Goal: Information Seeking & Learning: Check status

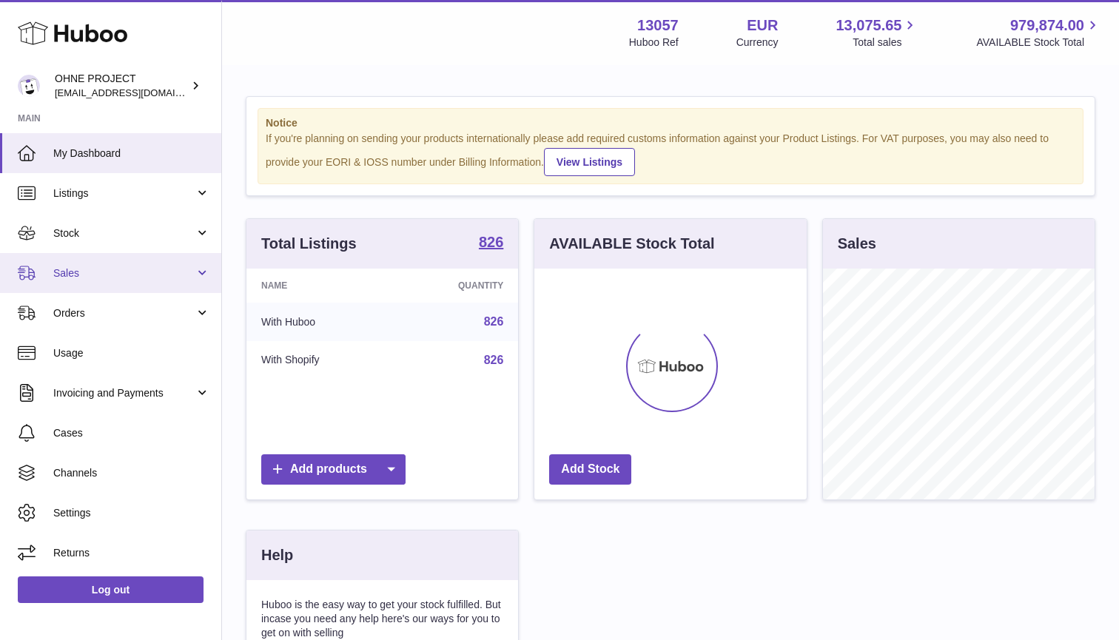
scroll to position [231, 272]
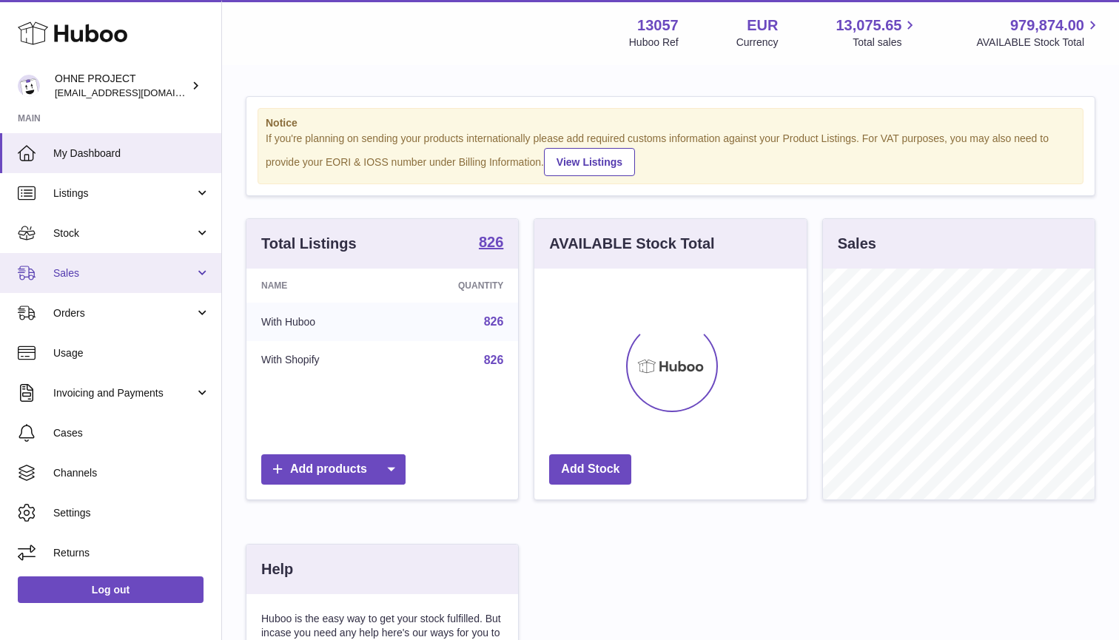
click at [81, 275] on span "Sales" at bounding box center [123, 273] width 141 height 14
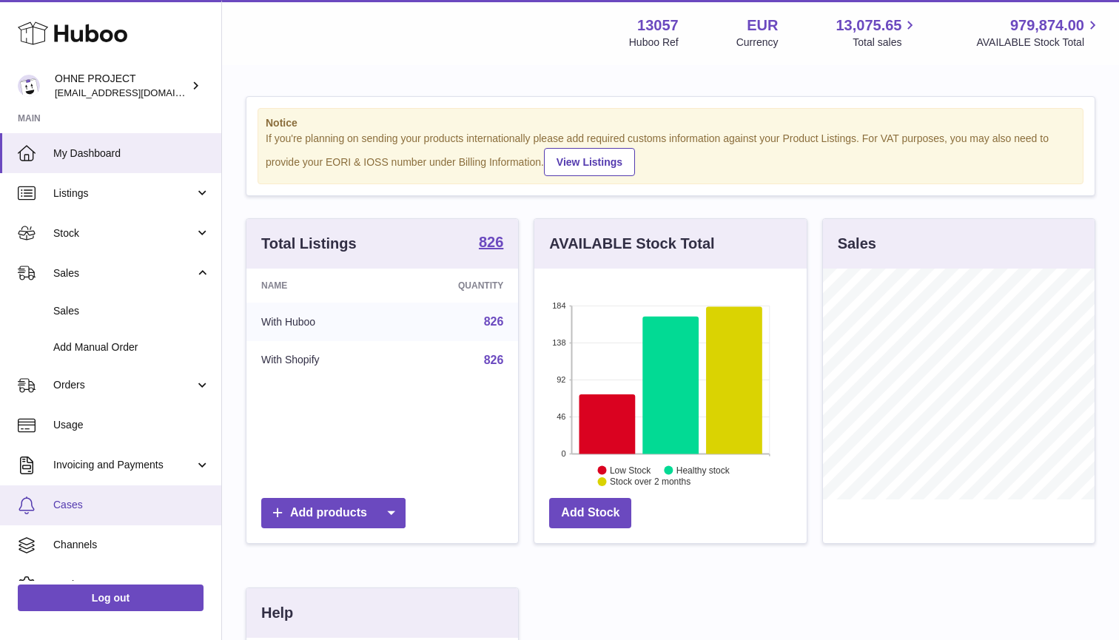
click at [61, 506] on span "Cases" at bounding box center [131, 505] width 157 height 14
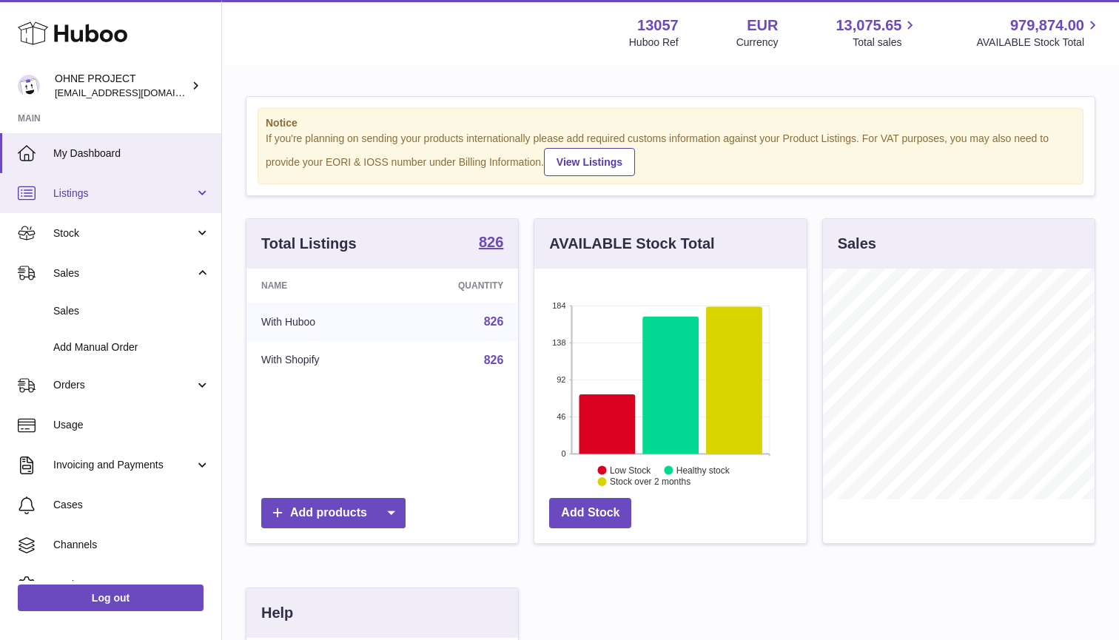
click at [93, 195] on span "Listings" at bounding box center [123, 193] width 141 height 14
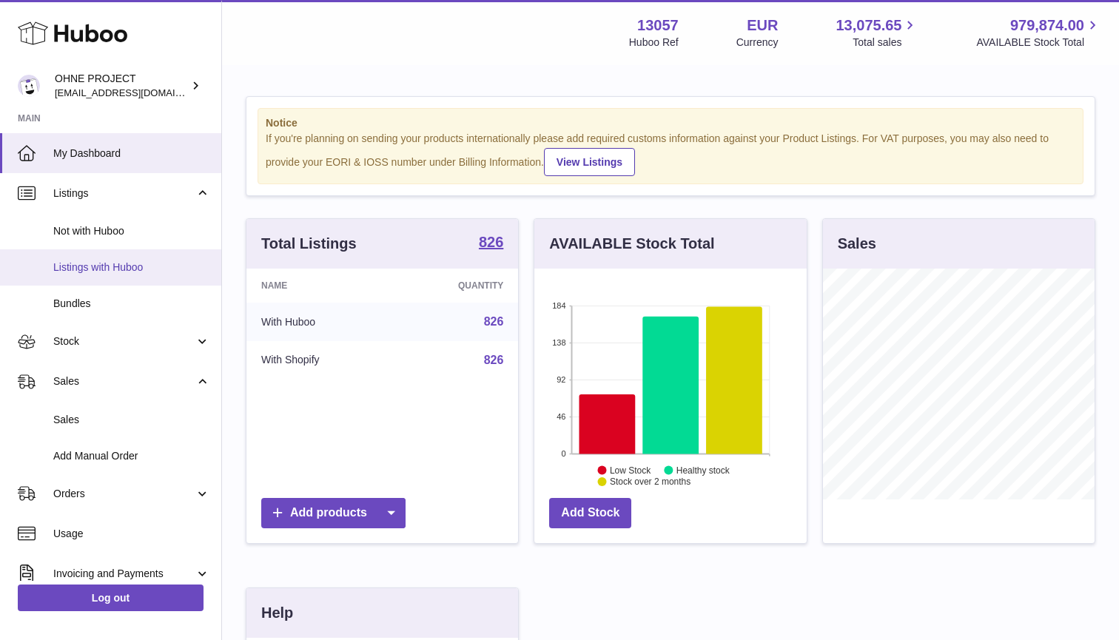
click at [93, 277] on link "Listings with Huboo" at bounding box center [110, 267] width 221 height 36
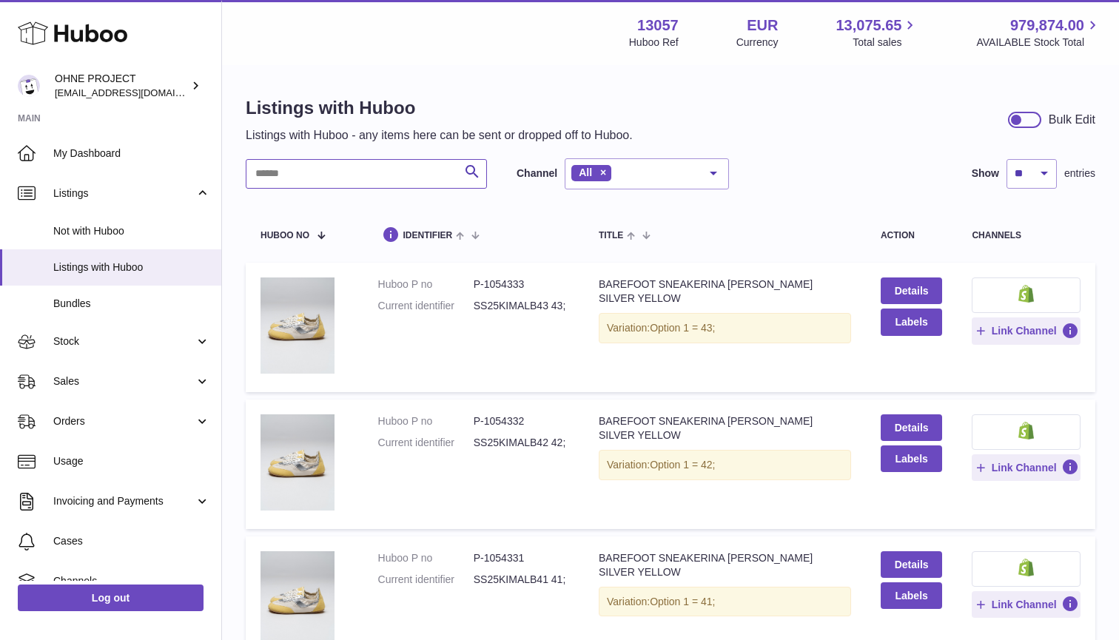
click at [349, 178] on input "text" at bounding box center [366, 174] width 241 height 30
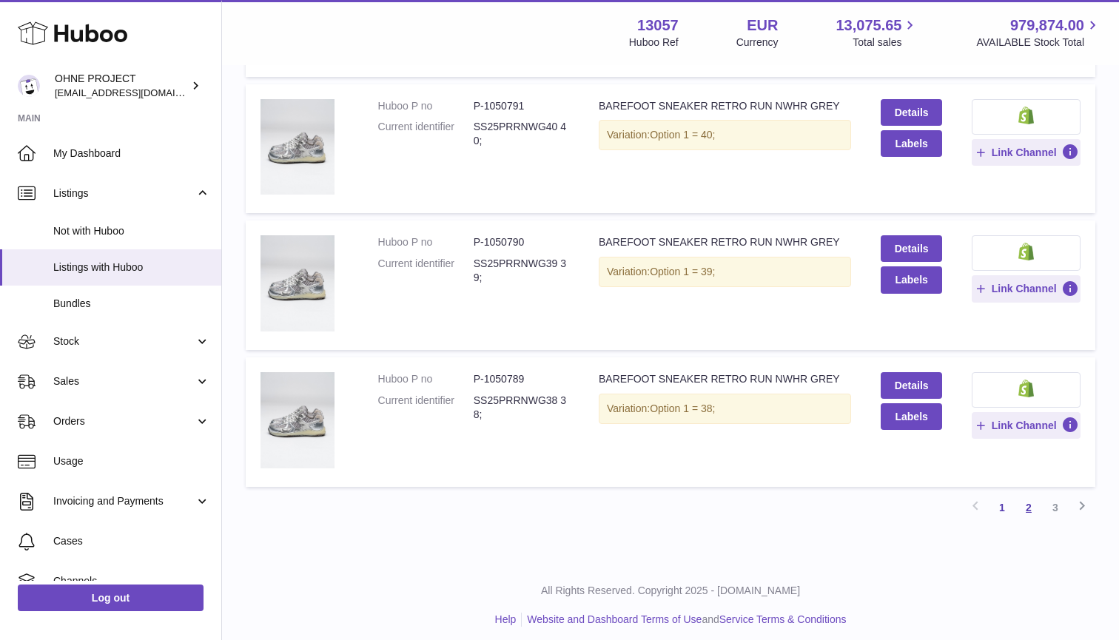
click at [1035, 499] on link "2" at bounding box center [1028, 507] width 27 height 27
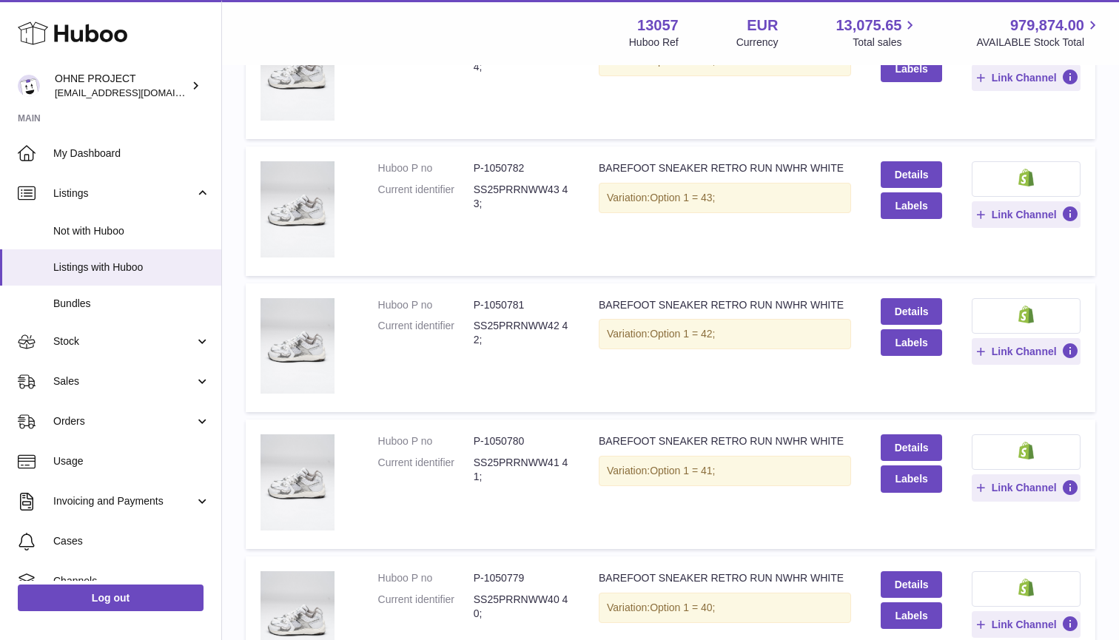
scroll to position [926, 0]
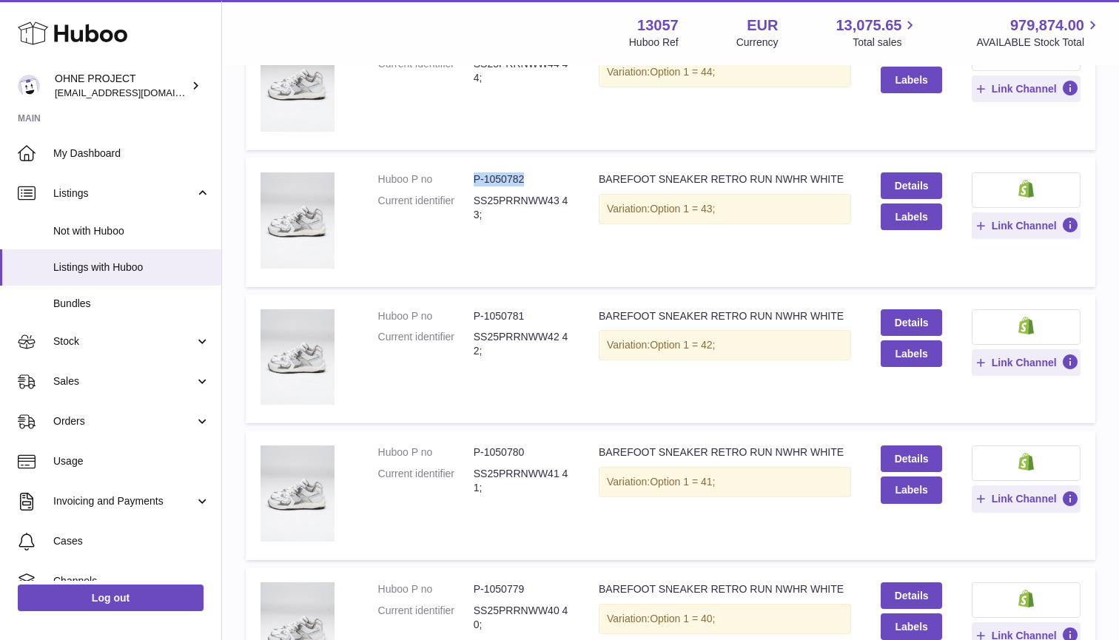
drag, startPoint x: 473, startPoint y: 173, endPoint x: 526, endPoint y: 173, distance: 53.3
click at [526, 173] on dd "P-1050782" at bounding box center [521, 179] width 95 height 14
copy dd "P-1050782"
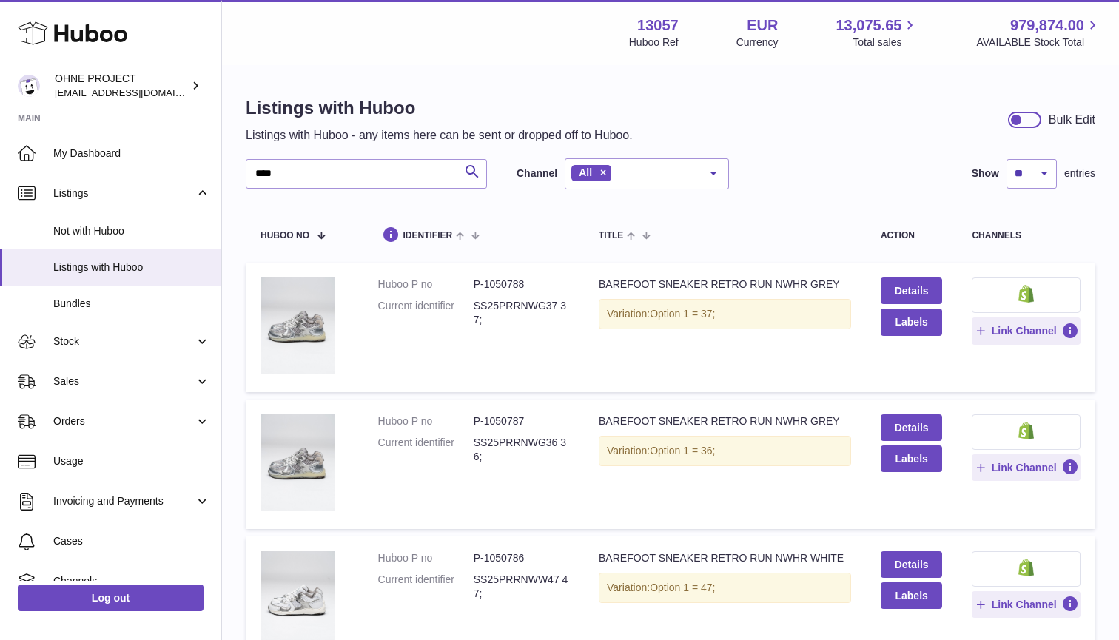
scroll to position [0, 0]
click at [315, 175] on input "****" at bounding box center [366, 174] width 241 height 30
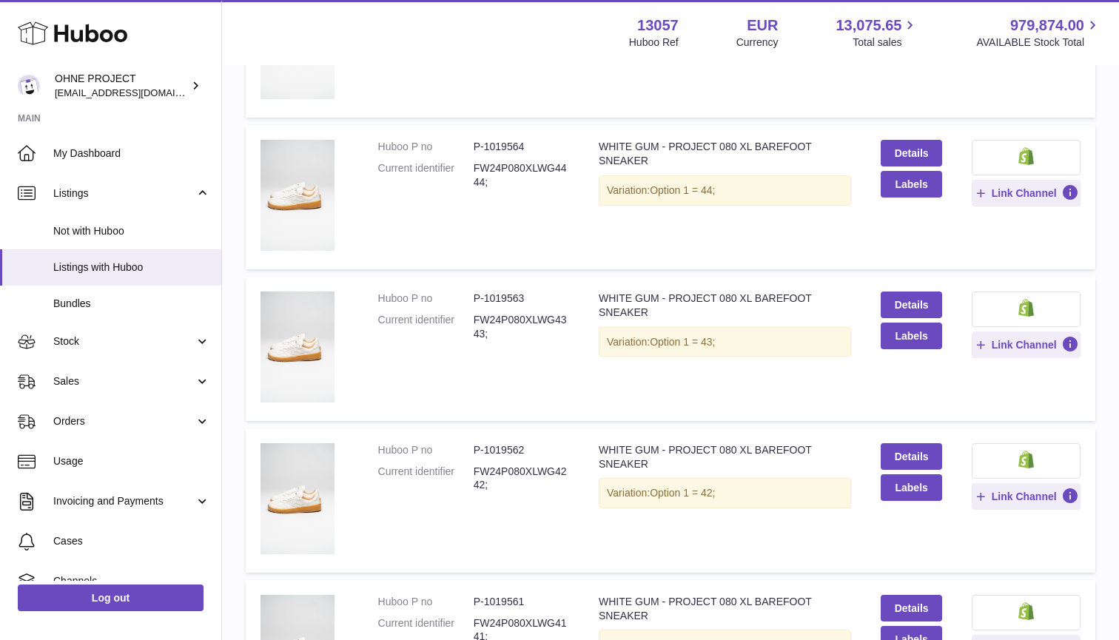
scroll to position [518, 0]
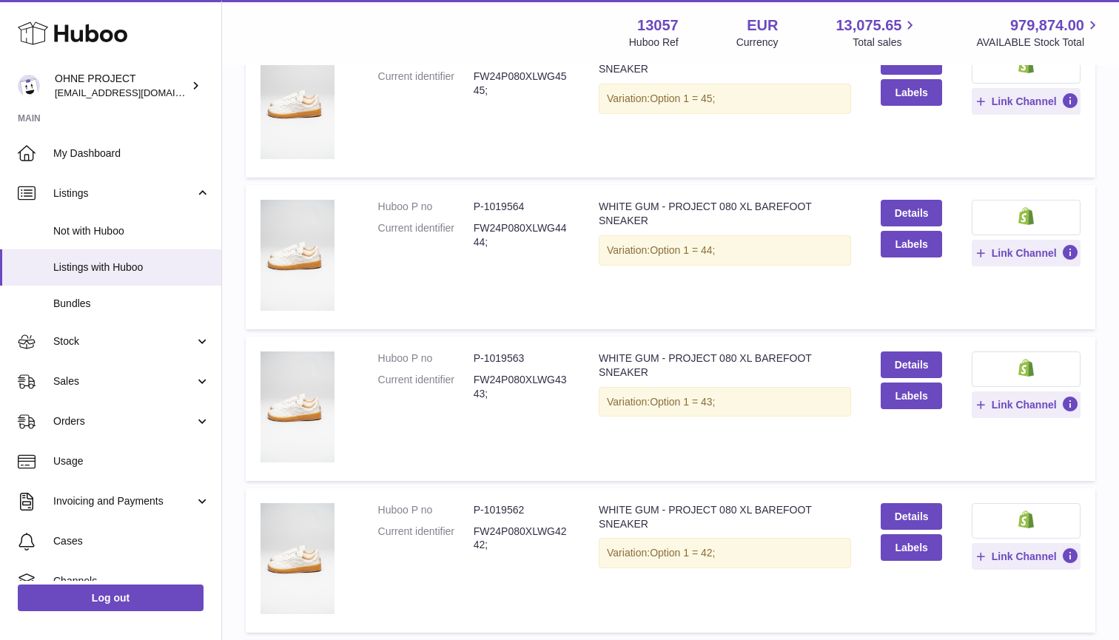
type input "*********"
drag, startPoint x: 475, startPoint y: 201, endPoint x: 525, endPoint y: 201, distance: 49.6
click at [525, 201] on dd "P-1019564" at bounding box center [521, 207] width 95 height 14
copy dd "P-1019564"
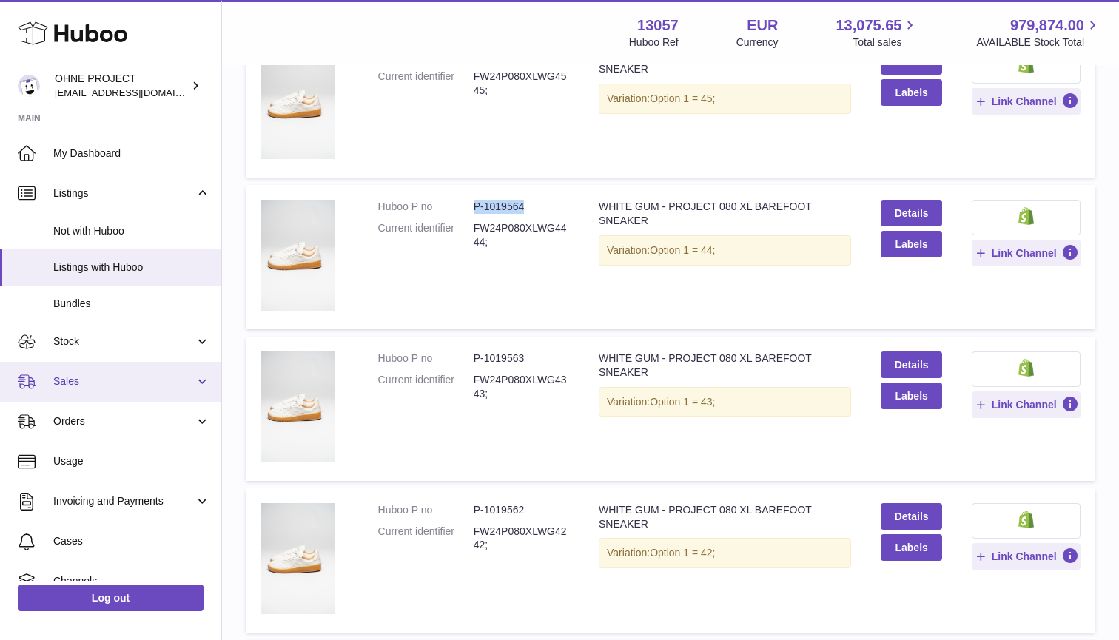
click at [74, 366] on link "Sales" at bounding box center [110, 382] width 221 height 40
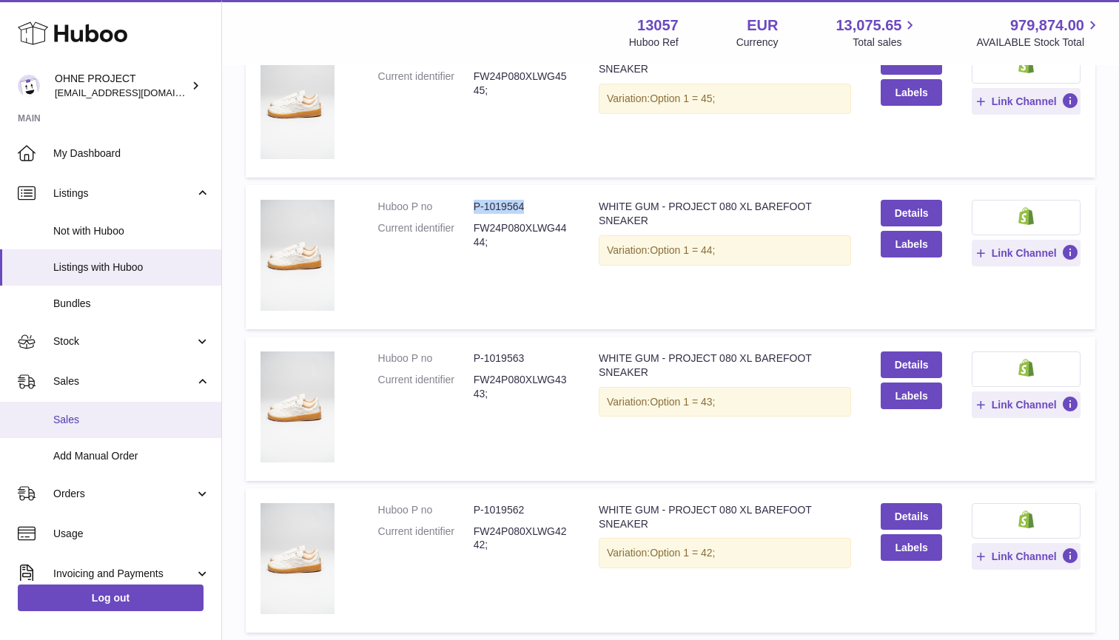
click at [78, 424] on link "Sales" at bounding box center [110, 420] width 221 height 36
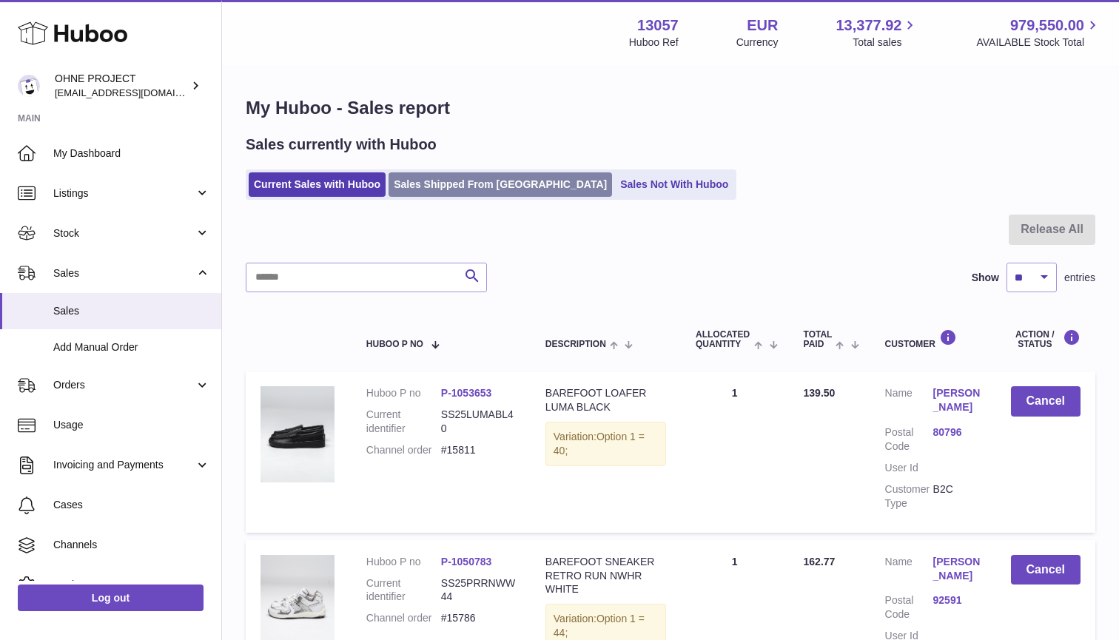
click at [465, 189] on link "Sales Shipped From Huboo" at bounding box center [500, 184] width 223 height 24
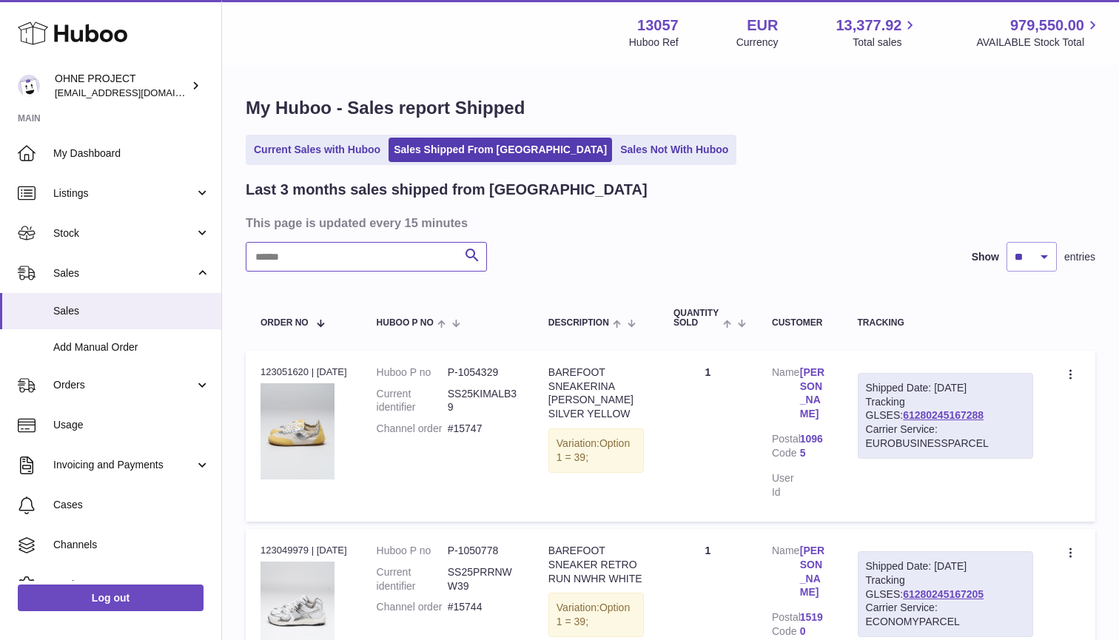
click at [332, 245] on input "text" at bounding box center [366, 257] width 241 height 30
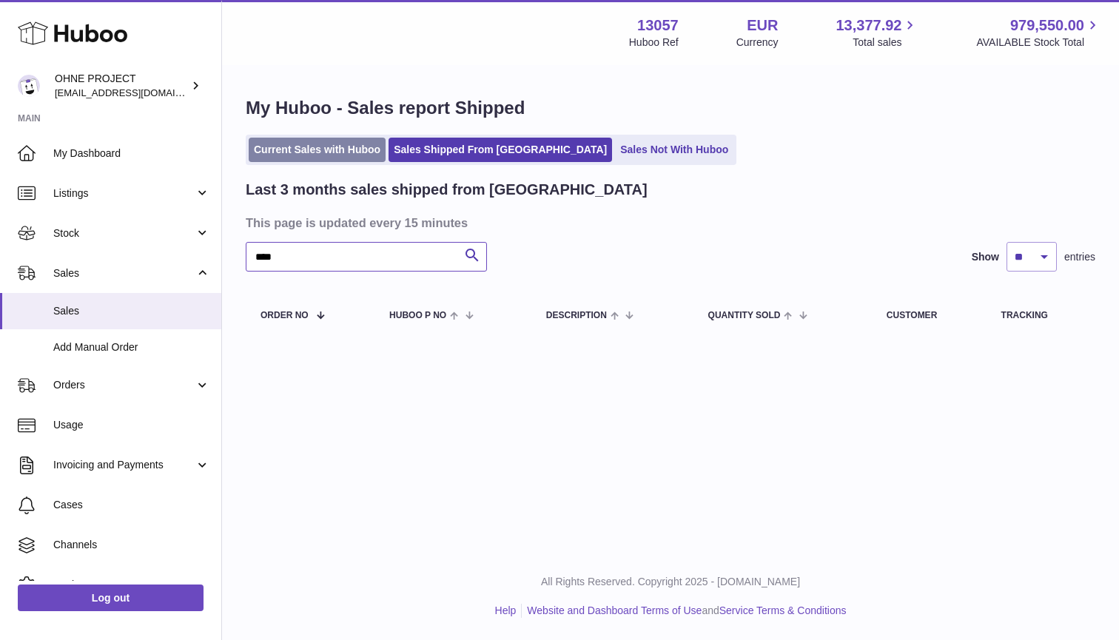
type input "****"
click at [322, 139] on link "Current Sales with Huboo" at bounding box center [317, 150] width 137 height 24
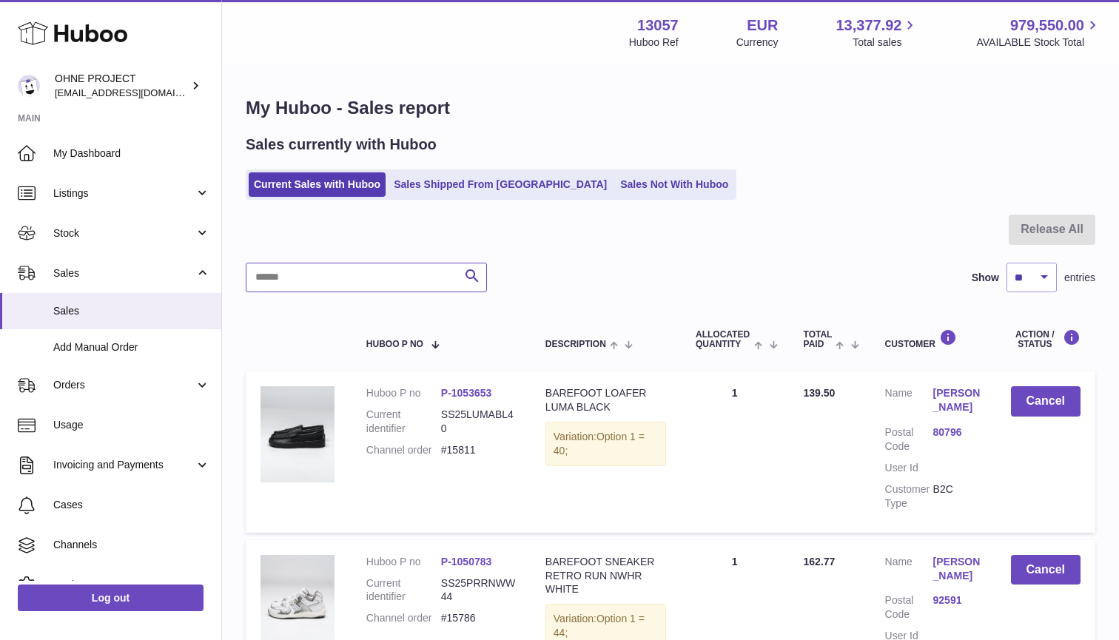
click at [309, 273] on input "text" at bounding box center [366, 278] width 241 height 30
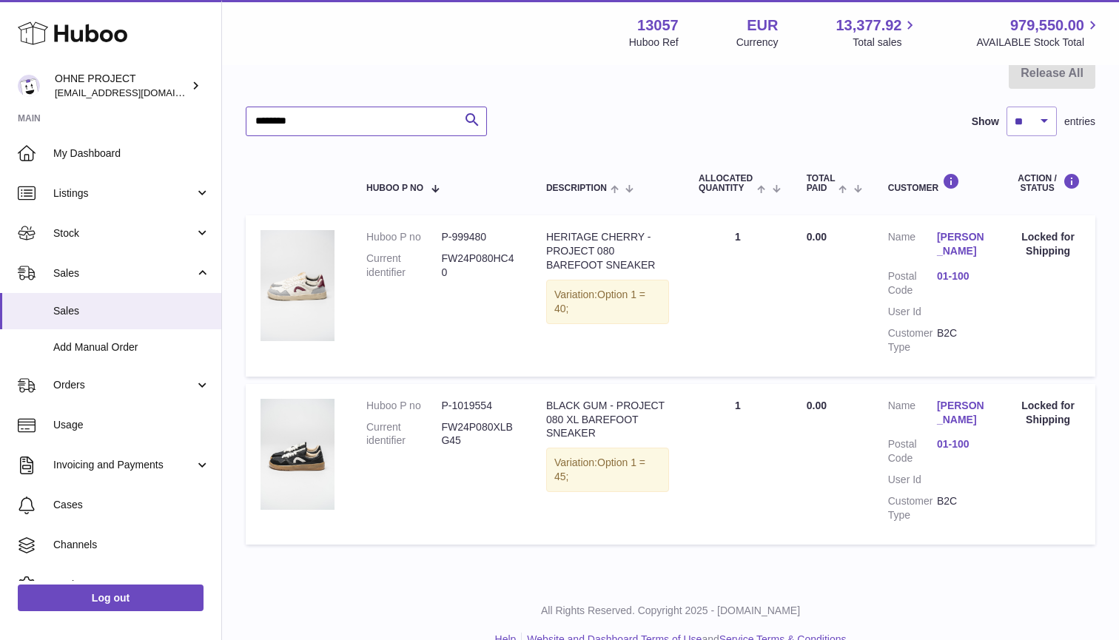
scroll to position [145, 0]
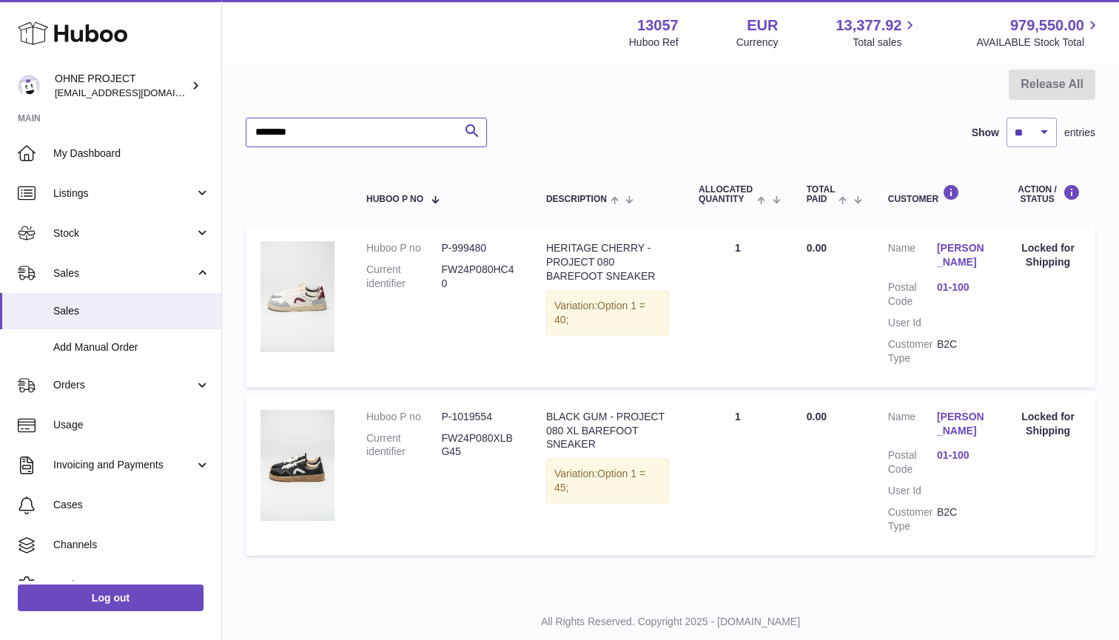
type input "********"
click at [952, 251] on link "Tsimafei Mirashnichenka" at bounding box center [961, 255] width 49 height 28
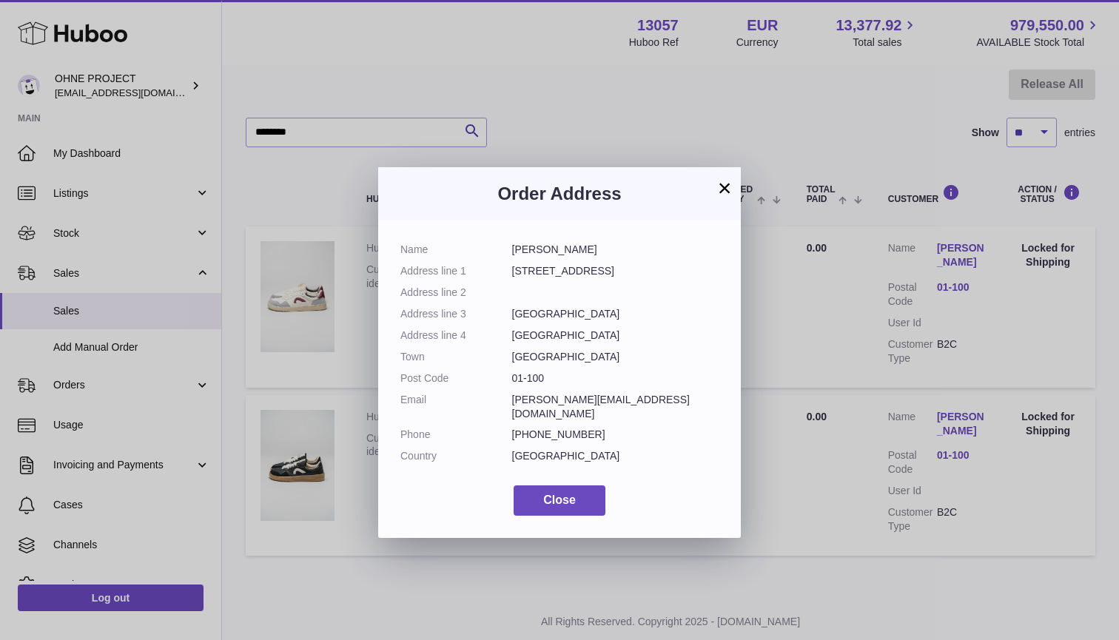
click at [717, 197] on button "×" at bounding box center [725, 188] width 18 height 18
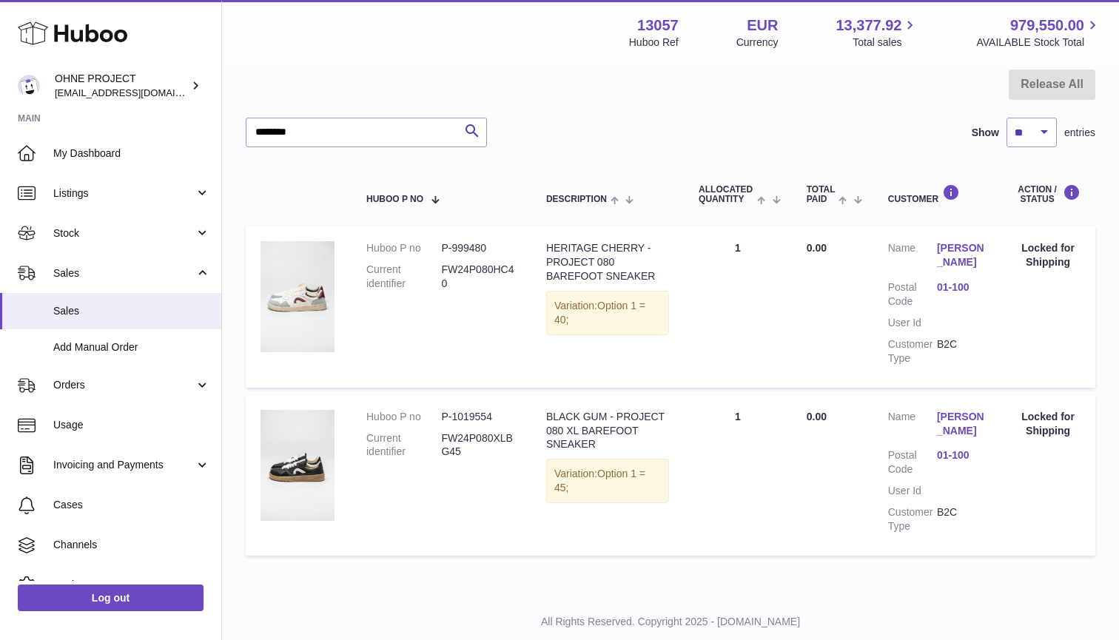
click at [966, 254] on link "Tsimafei Mirashnichenka" at bounding box center [961, 255] width 49 height 28
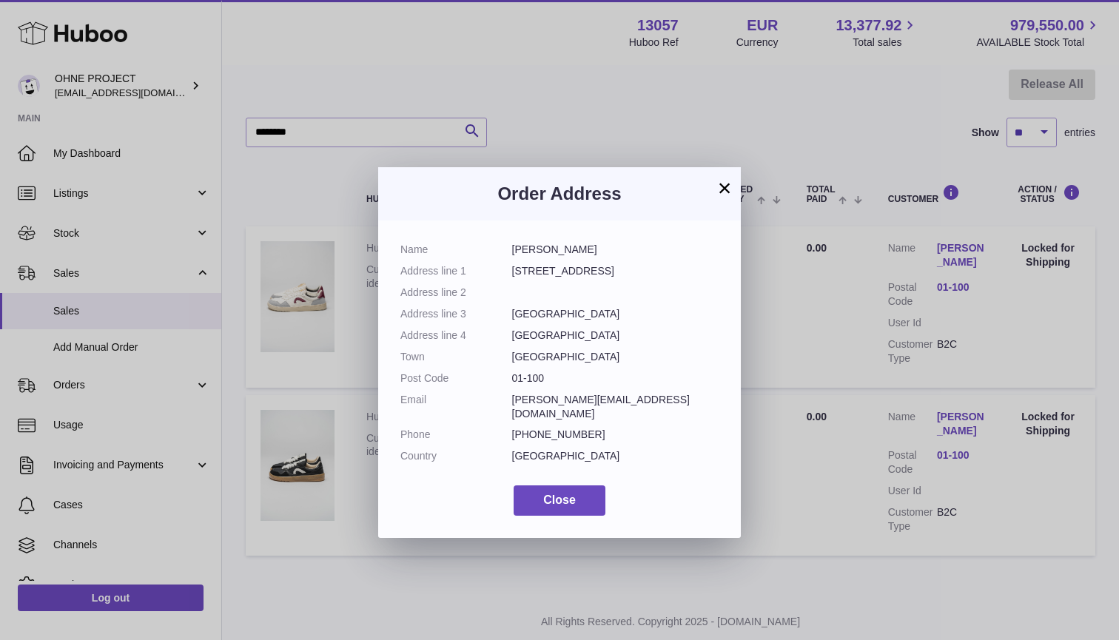
drag, startPoint x: 511, startPoint y: 246, endPoint x: 634, endPoint y: 246, distance: 122.8
click at [634, 246] on dd "Tsimafei Mirashnichenka" at bounding box center [615, 250] width 207 height 14
copy dd "Tsimafei Mirashnichenka"
click at [243, 303] on div "× Order Address Name Tsimafei Mirashnichenka Address line 1 Czluchowska 2A, m.1…" at bounding box center [559, 342] width 1119 height 640
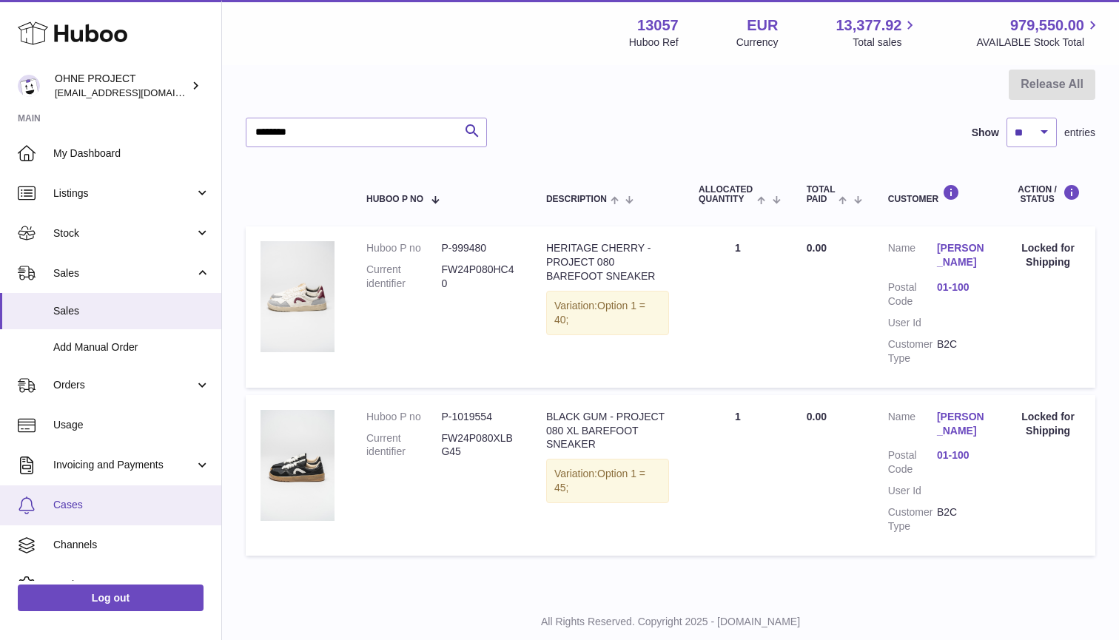
click at [81, 507] on span "Cases" at bounding box center [131, 505] width 157 height 14
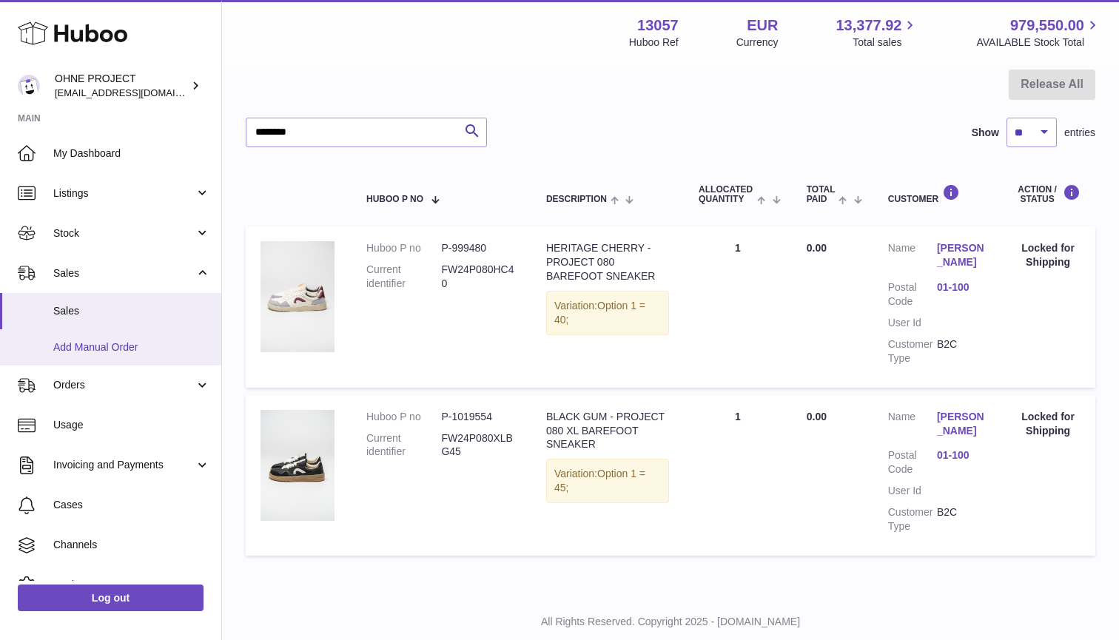
click at [101, 349] on span "Add Manual Order" at bounding box center [131, 347] width 157 height 14
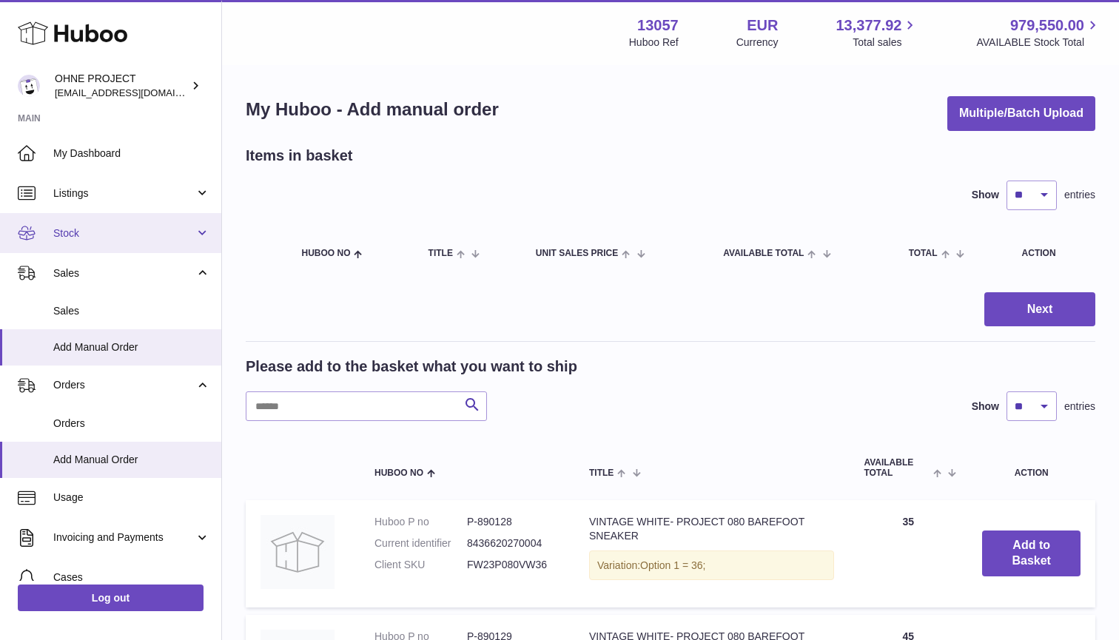
click at [78, 235] on span "Stock" at bounding box center [123, 233] width 141 height 14
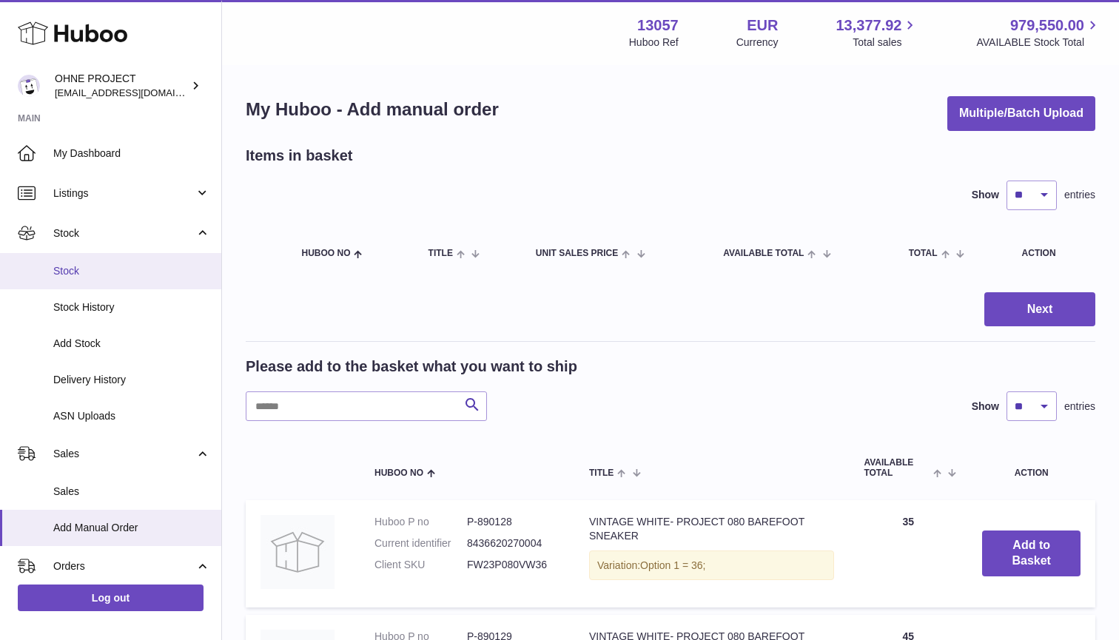
click at [87, 283] on link "Stock" at bounding box center [110, 271] width 221 height 36
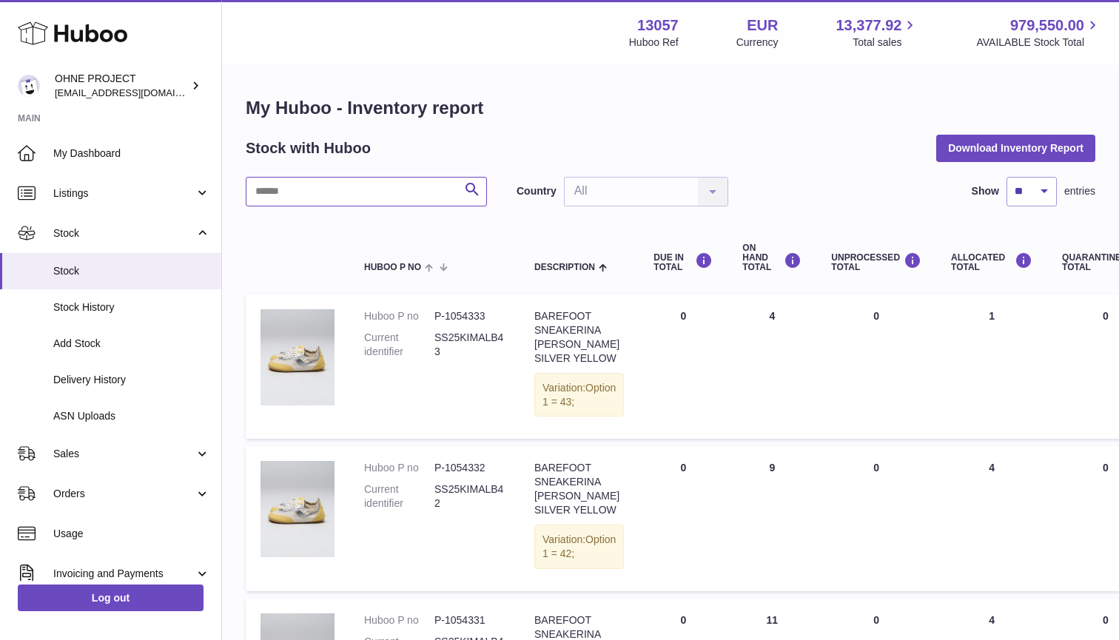
click at [361, 191] on input "text" at bounding box center [366, 192] width 241 height 30
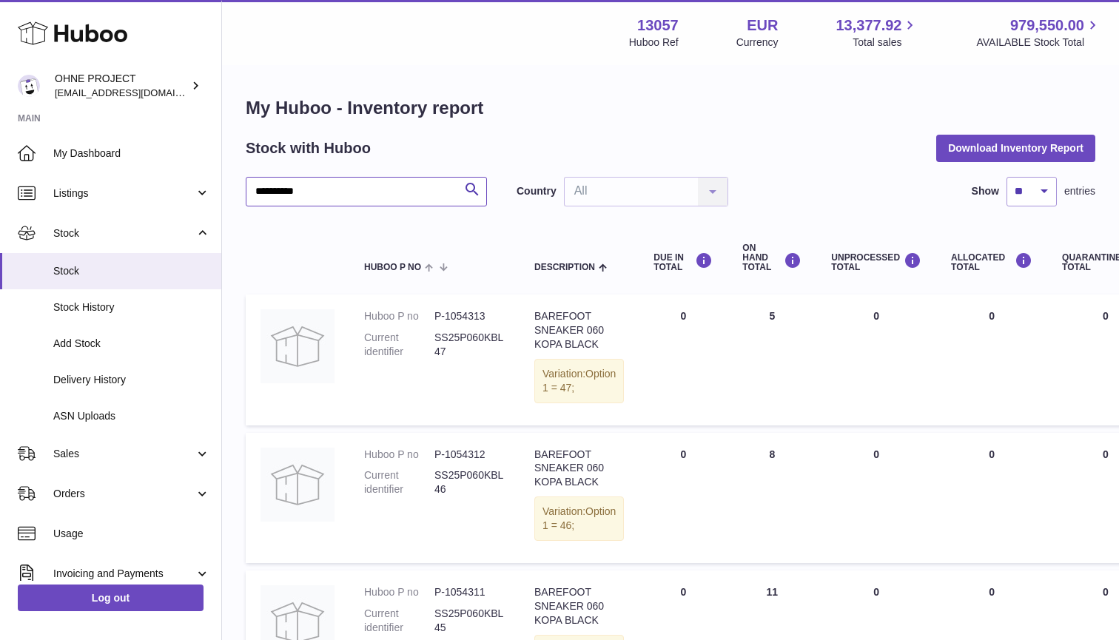
click at [350, 181] on input "**********" at bounding box center [366, 192] width 241 height 30
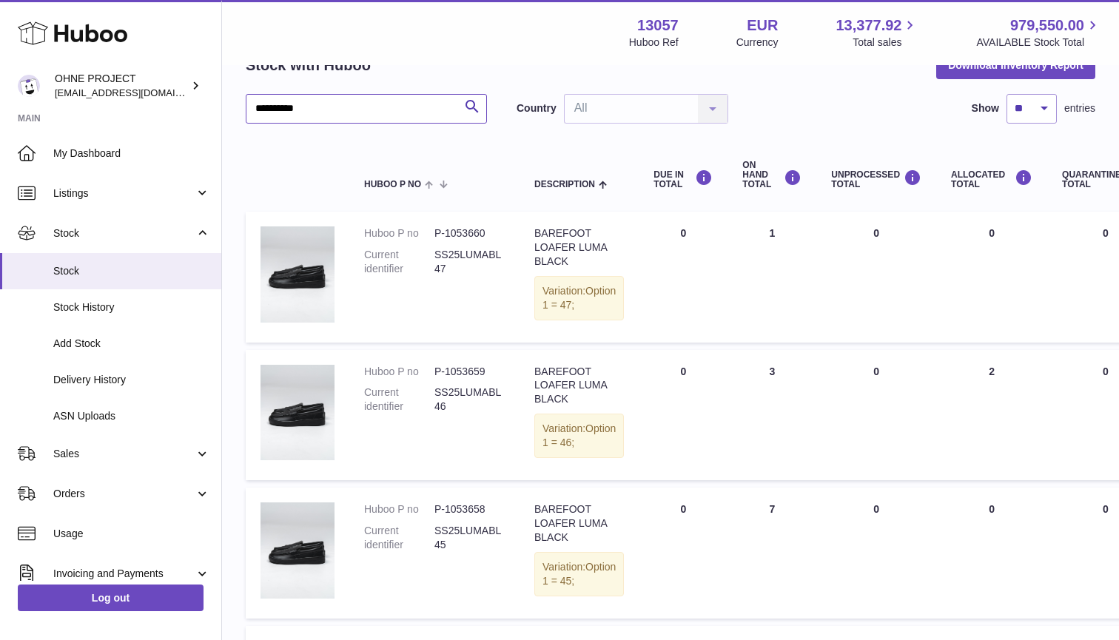
scroll to position [15, 0]
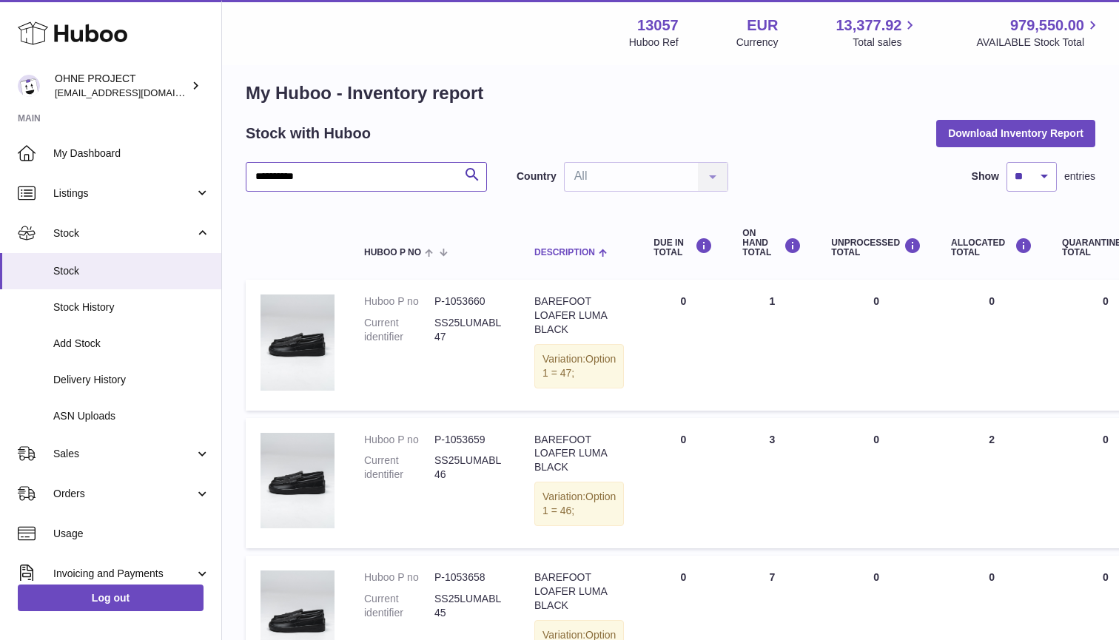
click at [320, 186] on input "**********" at bounding box center [366, 177] width 241 height 30
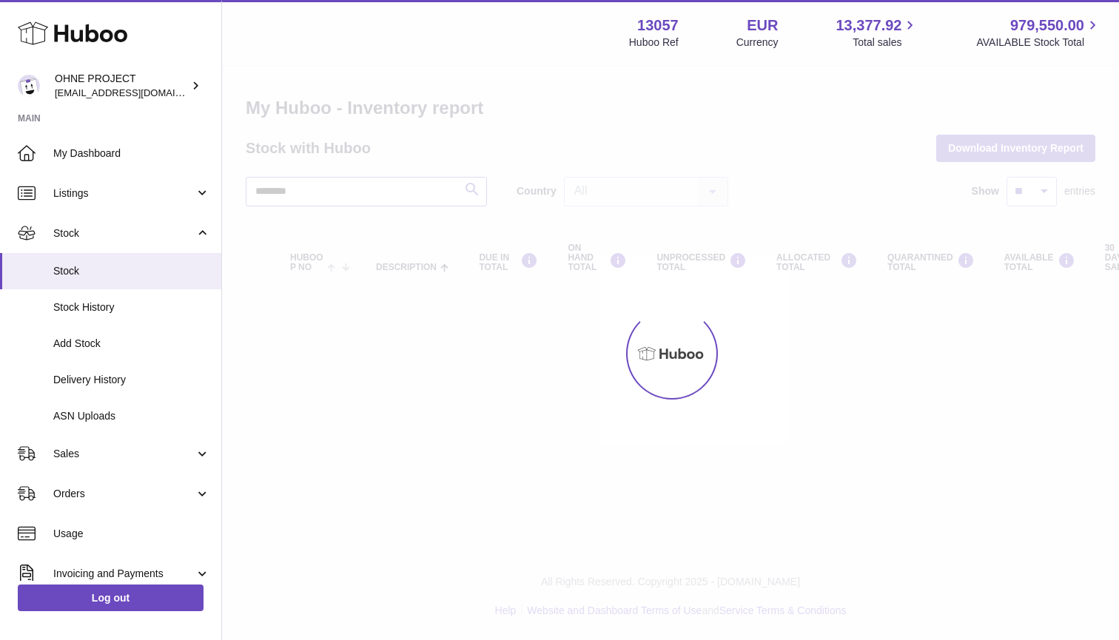
type input "*********"
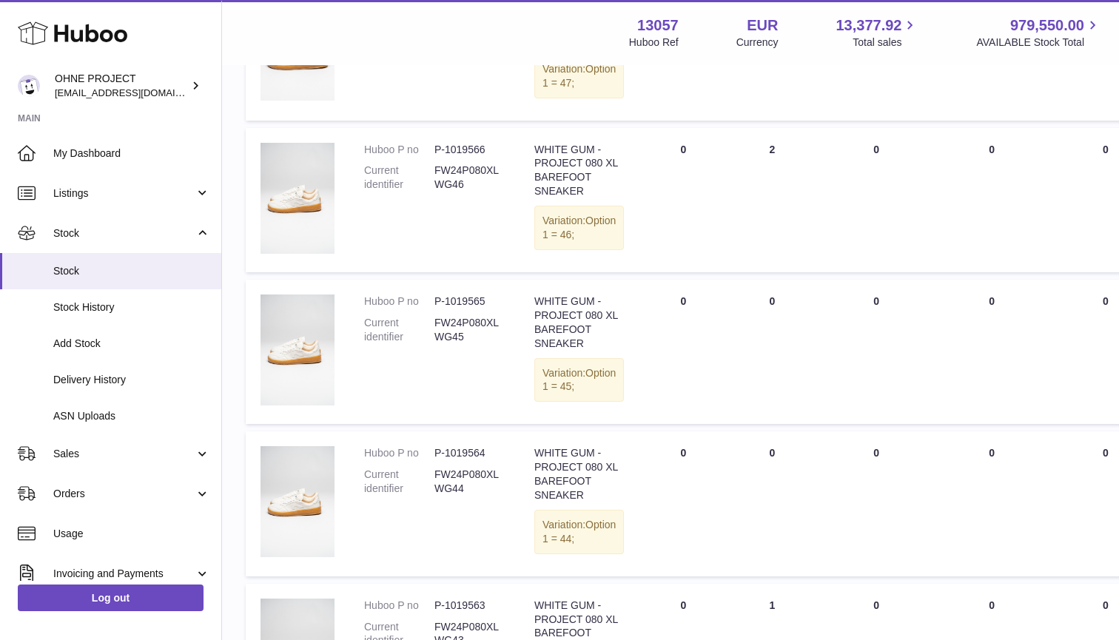
scroll to position [227, 0]
